Goal: Task Accomplishment & Management: Complete application form

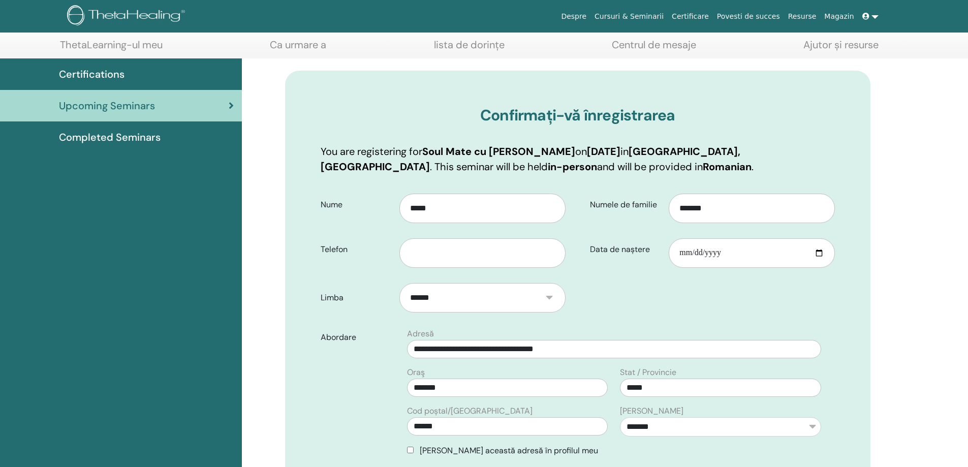
scroll to position [51, 0]
click at [442, 259] on input "text" at bounding box center [482, 252] width 166 height 29
type input "**********"
click at [693, 253] on input "Data de naștere" at bounding box center [752, 252] width 166 height 29
type input "**********"
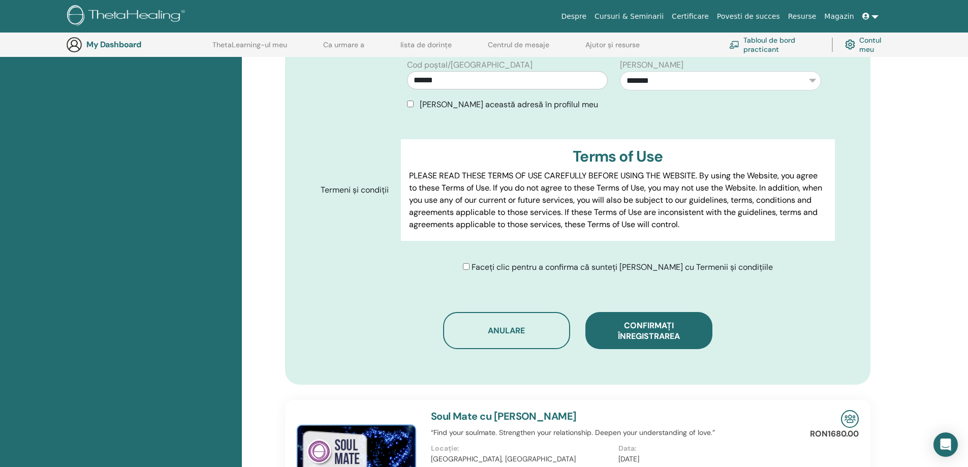
scroll to position [482, 0]
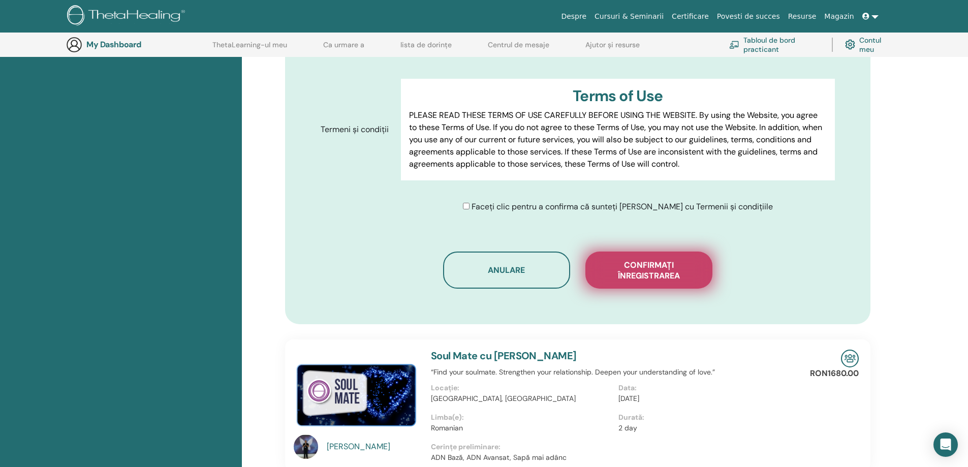
click at [643, 275] on span "Confirmați înregistrarea" at bounding box center [649, 270] width 102 height 21
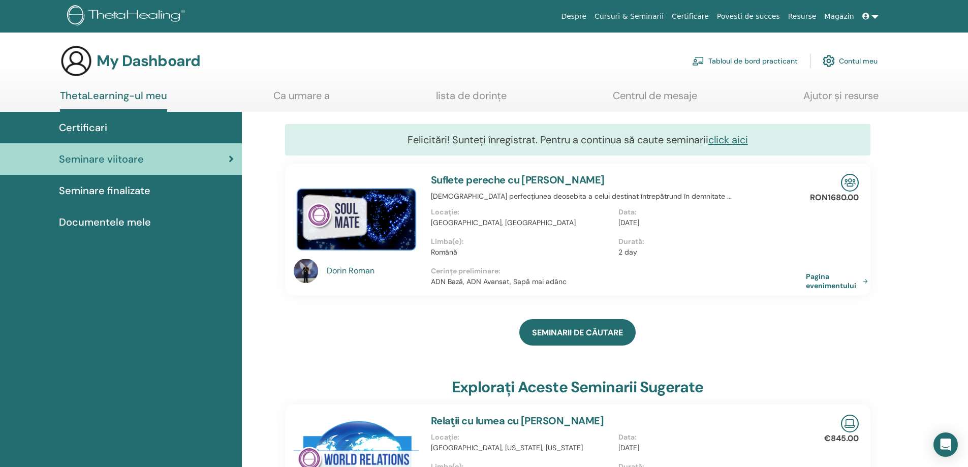
click at [76, 129] on span "Certificari" at bounding box center [83, 127] width 48 height 15
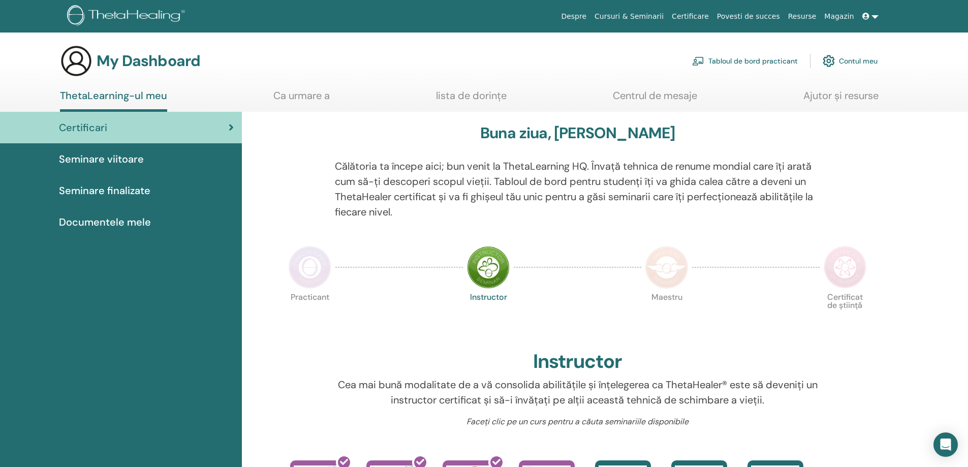
click at [132, 188] on span "Seminare finalizate" at bounding box center [104, 190] width 91 height 15
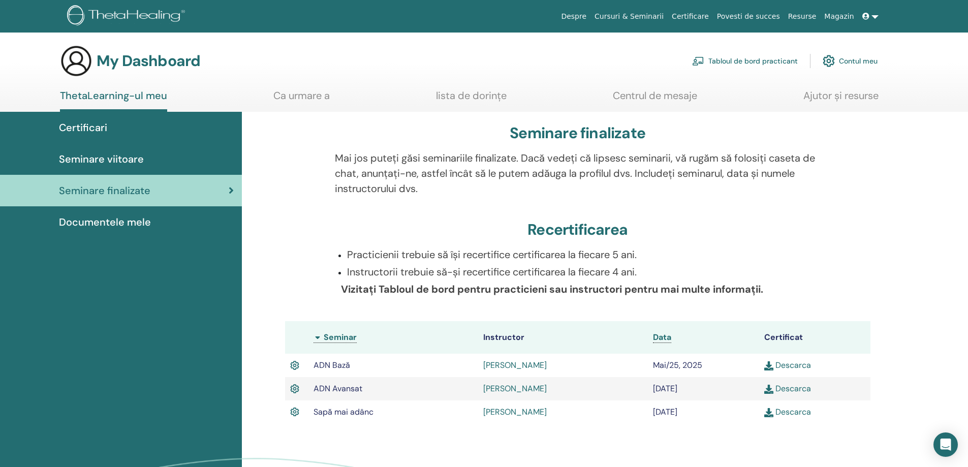
click at [790, 415] on link "Descarca" at bounding box center [787, 411] width 47 height 11
click at [838, 15] on link "Magazin" at bounding box center [839, 16] width 38 height 19
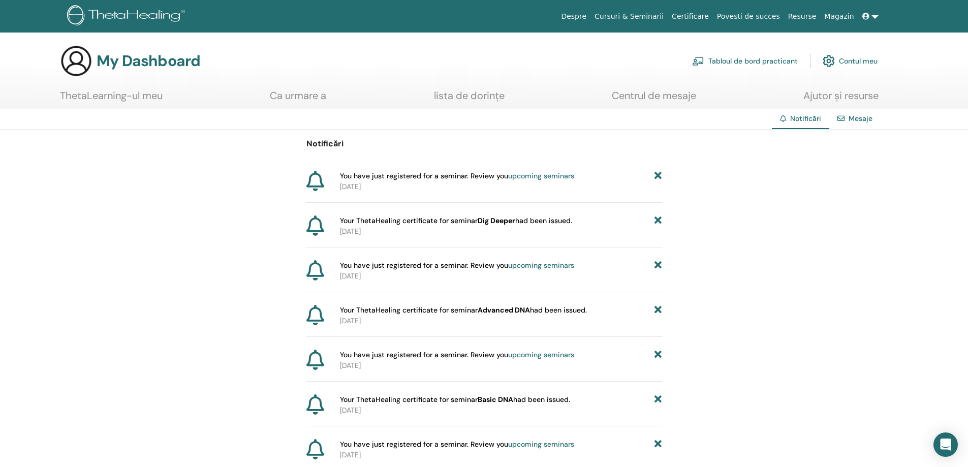
click at [865, 117] on link "Mesaje" at bounding box center [860, 118] width 24 height 9
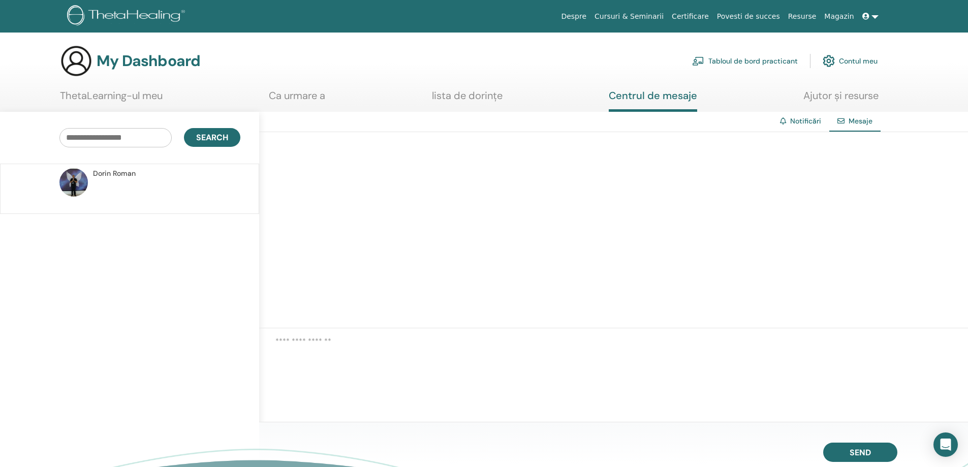
click at [770, 18] on link "Povesti de succes" at bounding box center [748, 16] width 71 height 19
